Goal: Navigation & Orientation: Find specific page/section

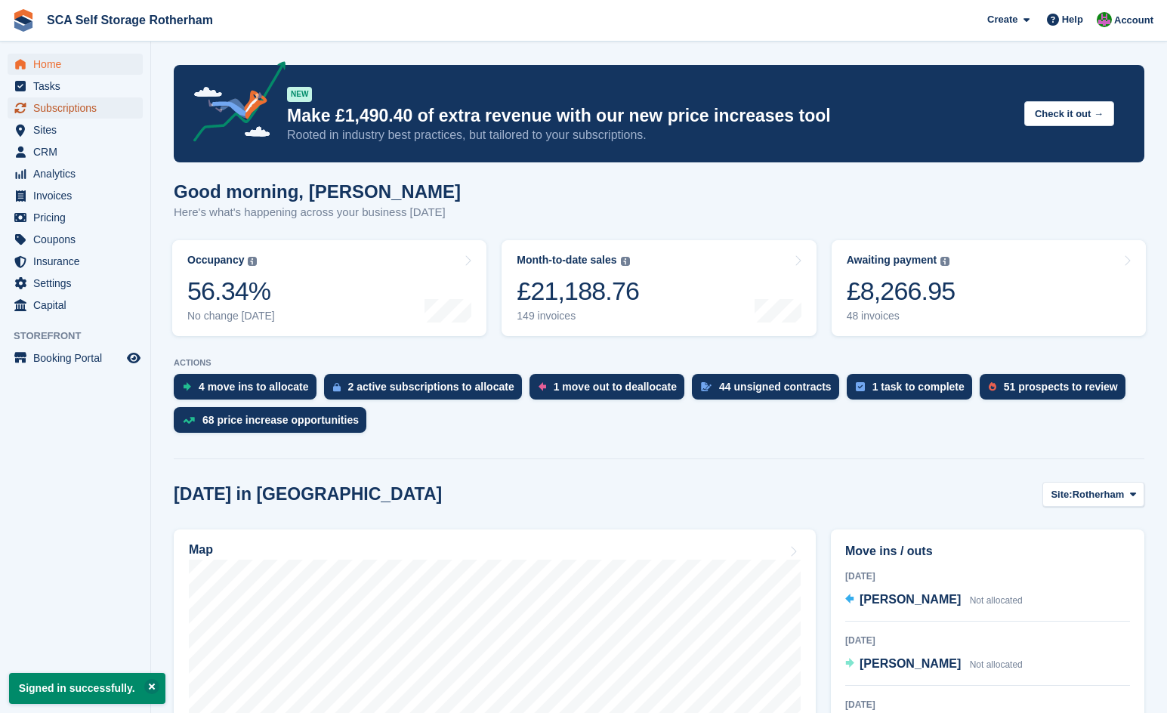
click at [98, 113] on span "Subscriptions" at bounding box center [78, 107] width 91 height 21
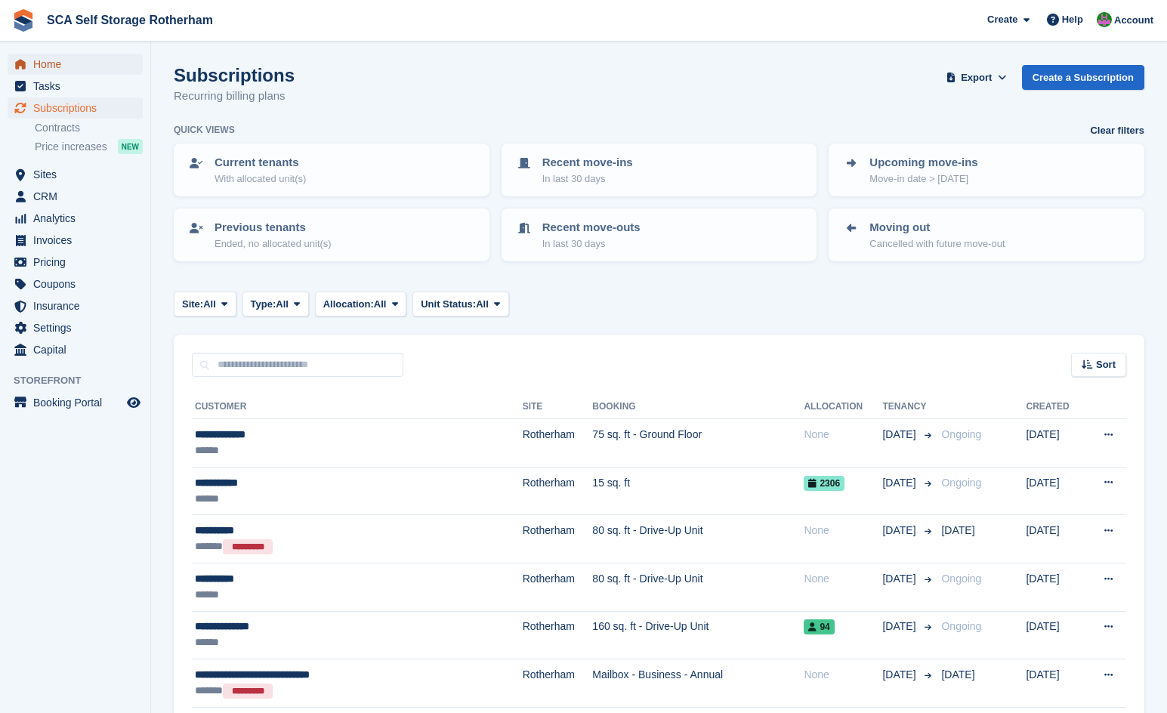
click at [53, 68] on span "Home" at bounding box center [78, 64] width 91 height 21
